Goal: Task Accomplishment & Management: Use online tool/utility

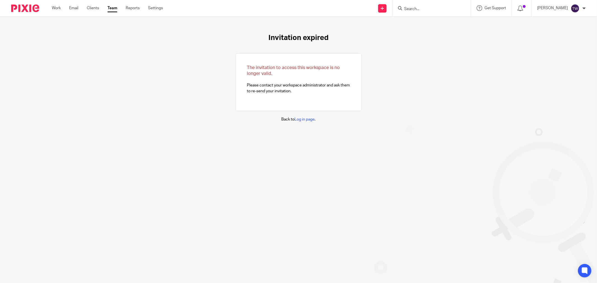
drag, startPoint x: 55, startPoint y: 10, endPoint x: 64, endPoint y: 12, distance: 8.5
click at [56, 10] on link "Work" at bounding box center [56, 8] width 9 height 6
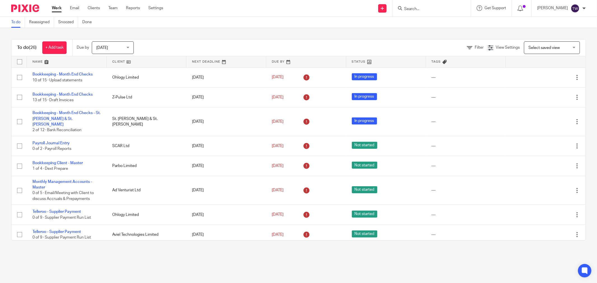
click at [426, 7] on input "Search" at bounding box center [429, 9] width 50 height 5
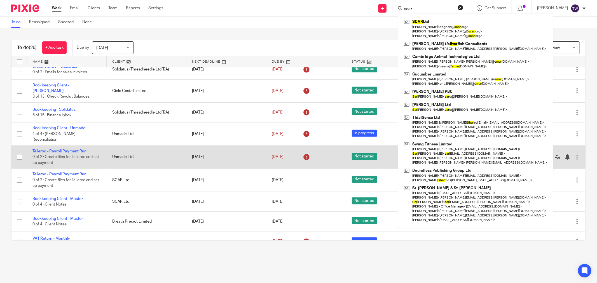
scroll to position [381, 0]
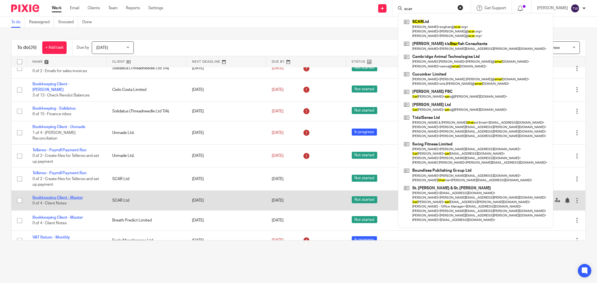
type input "scar"
click at [69, 196] on link "Bookkeeping Client - Master" at bounding box center [57, 198] width 50 height 4
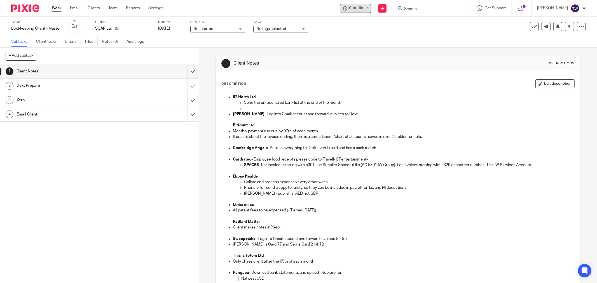
click at [354, 10] on div "Start timer" at bounding box center [355, 8] width 25 height 6
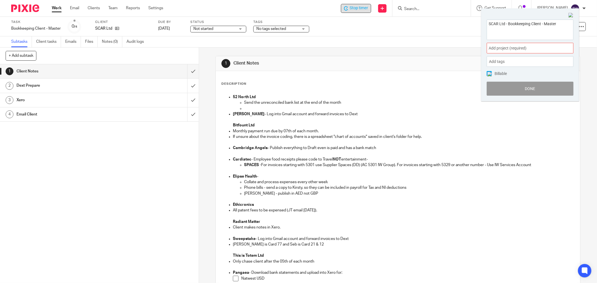
click at [533, 48] on span "Add project (required) :" at bounding box center [524, 48] width 71 height 6
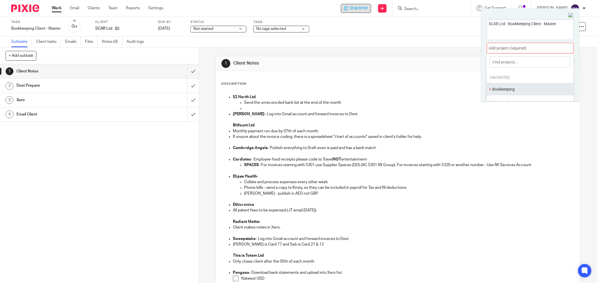
click at [515, 88] on li "Bookkeeping" at bounding box center [528, 89] width 73 height 6
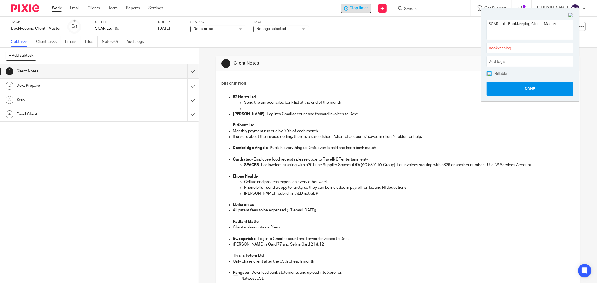
click at [550, 85] on button "Done" at bounding box center [530, 89] width 87 height 14
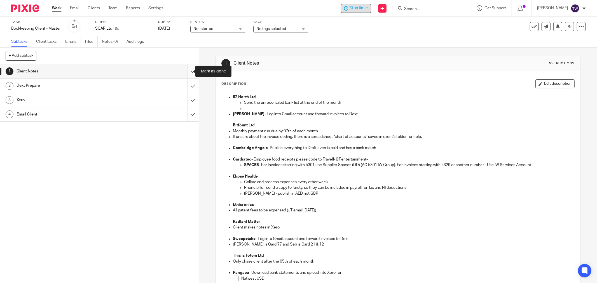
click at [188, 71] on input "submit" at bounding box center [99, 71] width 199 height 14
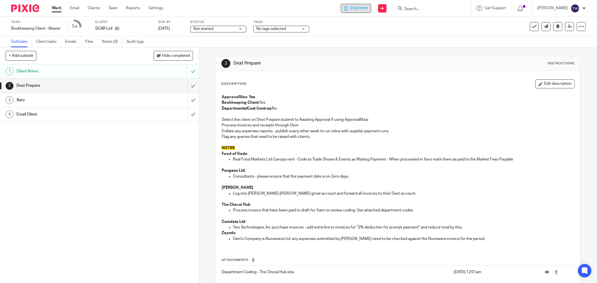
click at [362, 4] on div "Stop timer" at bounding box center [356, 8] width 30 height 9
